Goal: Transaction & Acquisition: Download file/media

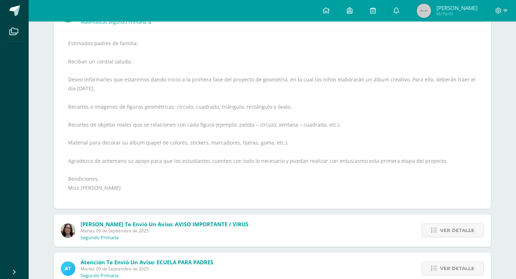
scroll to position [188, 0]
click at [394, 15] on link at bounding box center [396, 11] width 23 height 22
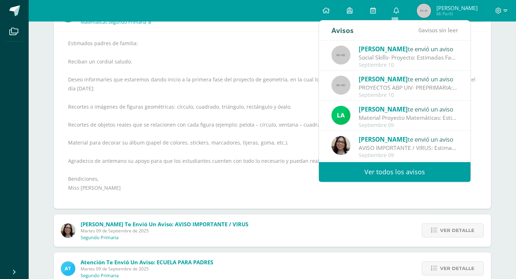
click at [380, 169] on link "Ver todos los avisos" at bounding box center [395, 172] width 152 height 20
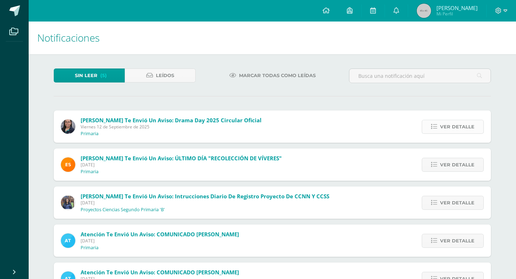
click at [461, 124] on span "Ver detalle" at bounding box center [457, 126] width 34 height 13
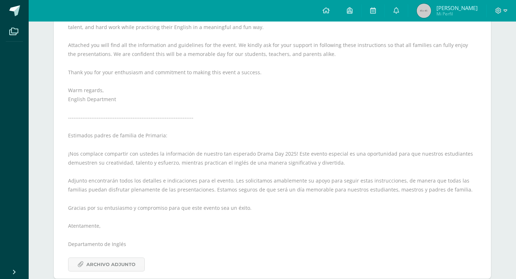
scroll to position [157, 0]
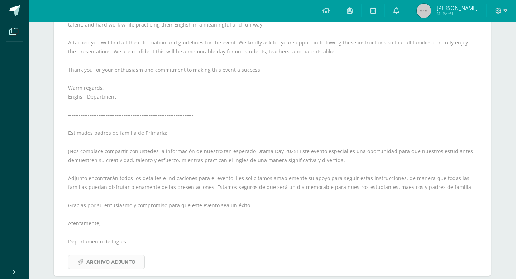
click at [105, 262] on span "Archivo Adjunto" at bounding box center [110, 261] width 49 height 13
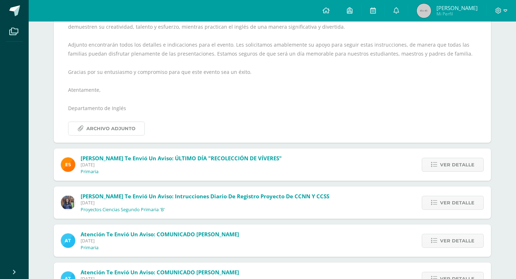
scroll to position [293, 0]
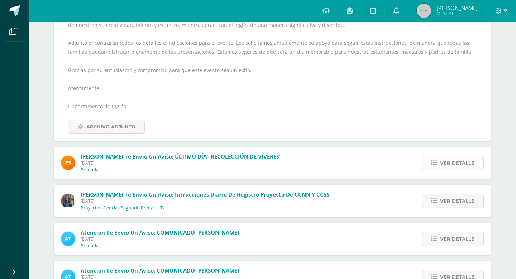
click at [455, 162] on span "Ver detalle" at bounding box center [457, 162] width 34 height 13
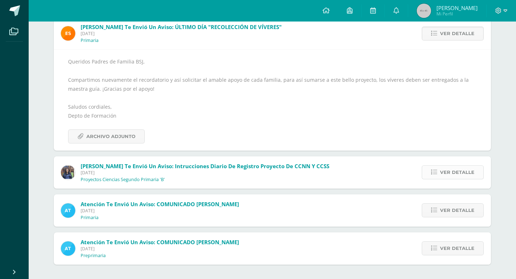
scroll to position [84, 0]
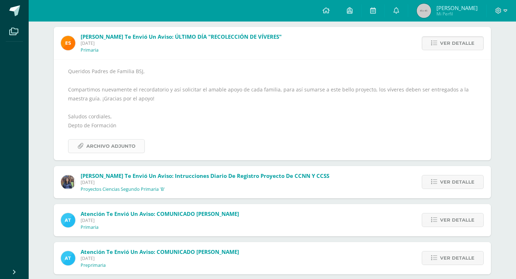
click at [94, 147] on span "Archivo Adjunto" at bounding box center [110, 146] width 49 height 13
click at [437, 185] on link "Ver detalle" at bounding box center [453, 182] width 62 height 14
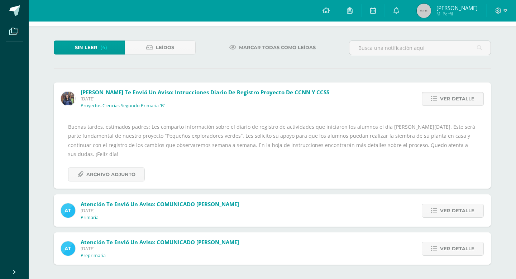
scroll to position [19, 0]
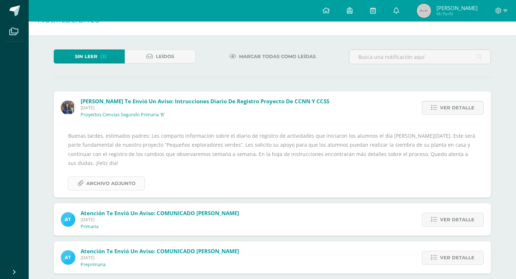
click at [131, 177] on span "Archivo Adjunto" at bounding box center [110, 183] width 49 height 13
click at [455, 213] on span "Ver detalle" at bounding box center [457, 219] width 34 height 13
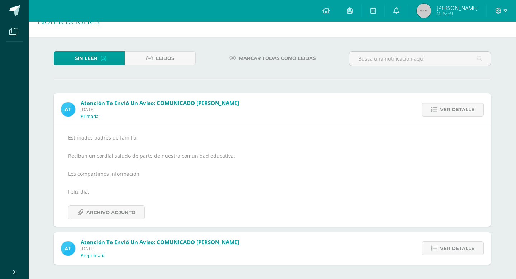
scroll to position [17, 0]
click at [125, 212] on span "Archivo Adjunto" at bounding box center [110, 212] width 49 height 13
click at [450, 248] on span "Ver detalle" at bounding box center [457, 248] width 34 height 13
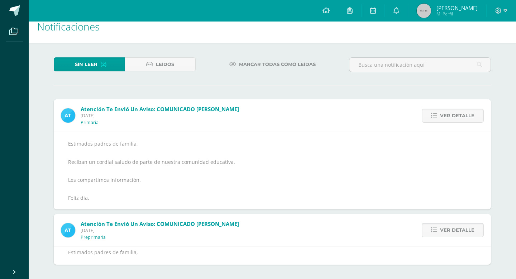
scroll to position [0, 0]
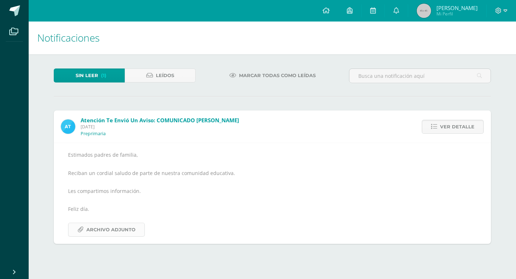
click at [115, 226] on span "Archivo Adjunto" at bounding box center [110, 229] width 49 height 13
click at [394, 9] on icon at bounding box center [397, 10] width 6 height 6
